Goal: Task Accomplishment & Management: Manage account settings

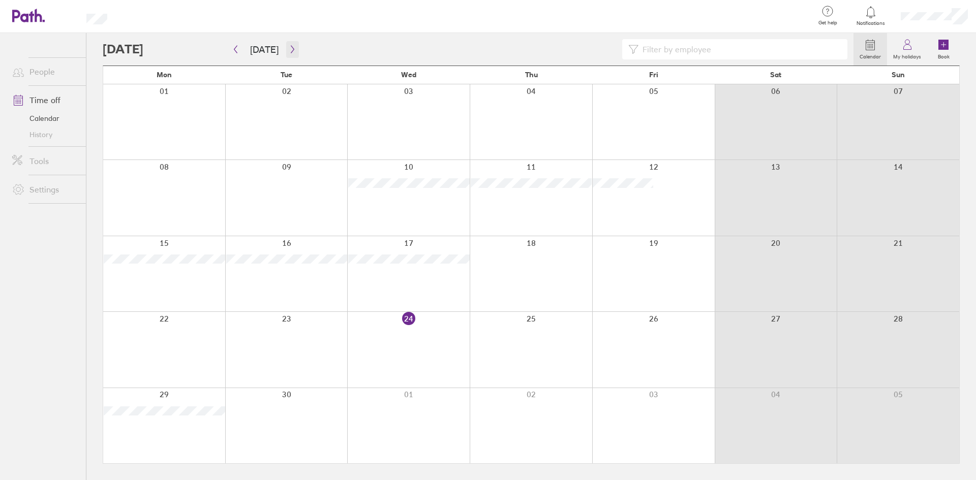
click at [293, 47] on icon "button" at bounding box center [293, 49] width 8 height 8
